Goal: Information Seeking & Learning: Learn about a topic

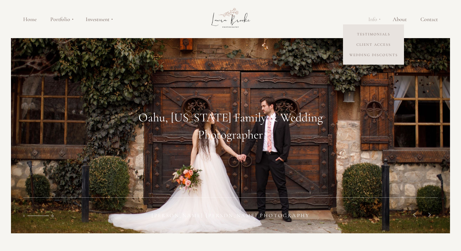
click at [373, 19] on span "Info" at bounding box center [372, 18] width 9 height 5
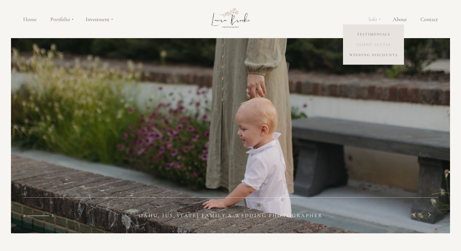
click at [368, 45] on link "Client Access" at bounding box center [373, 44] width 61 height 10
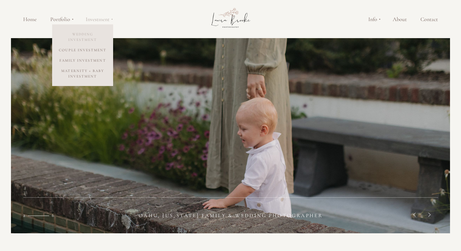
click at [80, 40] on link "Wedding Investment" at bounding box center [82, 37] width 61 height 16
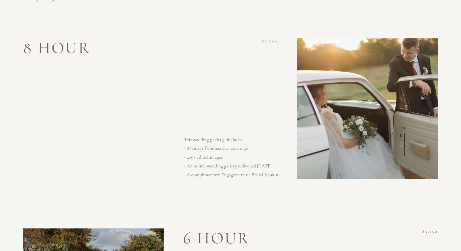
scroll to position [414, 0]
